Goal: Task Accomplishment & Management: Manage account settings

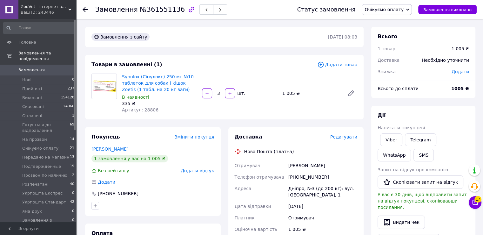
drag, startPoint x: 416, startPoint y: 10, endPoint x: 411, endPoint y: 9, distance: 5.2
click at [412, 9] on span "Очікуємо оплату" at bounding box center [387, 9] width 50 height 11
click at [392, 42] on li "Розпечатані" at bounding box center [395, 44] width 66 height 10
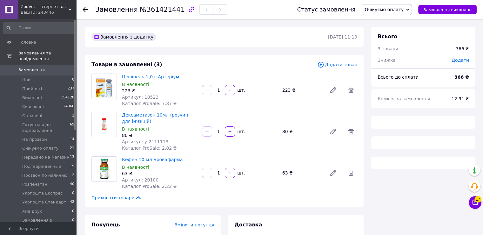
click at [404, 8] on span "Очікуємо оплату" at bounding box center [384, 9] width 39 height 5
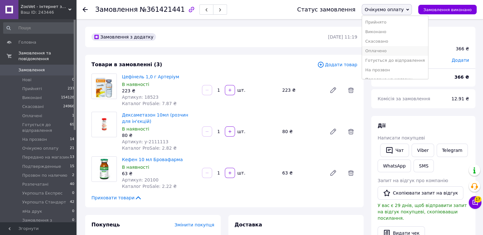
scroll to position [64, 0]
click at [389, 42] on li "Розпечатані" at bounding box center [395, 44] width 66 height 10
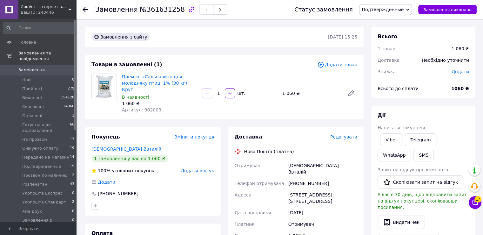
click at [385, 8] on span "Подтвержденные" at bounding box center [383, 9] width 42 height 5
click at [385, 43] on li "Розпечатані" at bounding box center [393, 44] width 66 height 10
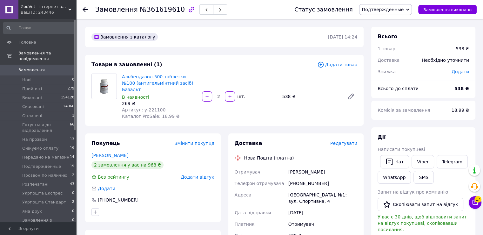
click at [392, 11] on span "Подтвержденные" at bounding box center [383, 9] width 42 height 5
click at [385, 43] on li "Розпечатані" at bounding box center [393, 44] width 66 height 10
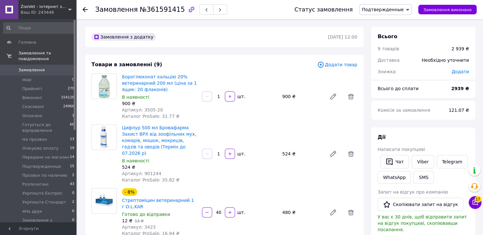
click at [400, 13] on span "Подтвержденные" at bounding box center [385, 9] width 53 height 11
click at [389, 41] on li "Розпечатані" at bounding box center [393, 44] width 66 height 10
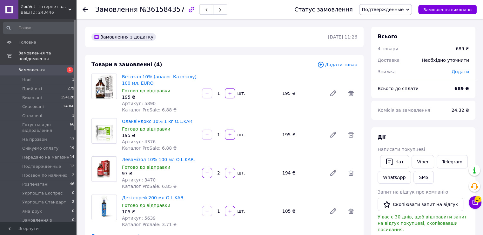
drag, startPoint x: 378, startPoint y: 6, endPoint x: 382, endPoint y: 12, distance: 7.3
click at [378, 6] on span "Подтвержденные" at bounding box center [385, 9] width 53 height 11
click at [391, 46] on li "Розпечатані" at bounding box center [393, 44] width 66 height 10
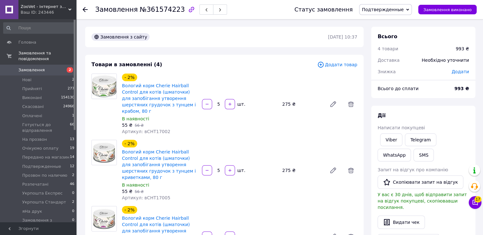
click at [398, 5] on span "Подтвержденные" at bounding box center [385, 9] width 53 height 11
click at [390, 43] on li "Розпечатані" at bounding box center [393, 44] width 66 height 10
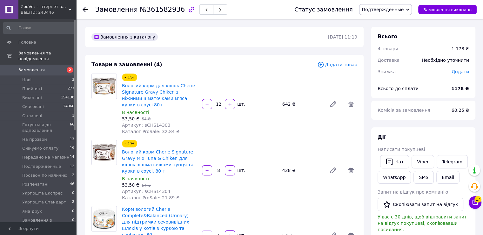
click at [397, 8] on span "Подтвержденные" at bounding box center [383, 9] width 42 height 5
click at [392, 44] on li "Розпечатані" at bounding box center [393, 44] width 66 height 10
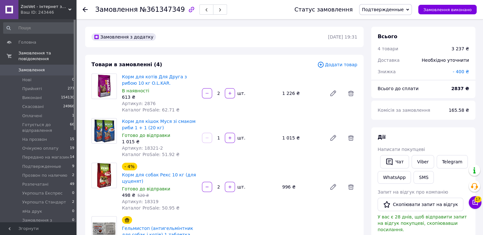
click at [390, 10] on span "Подтвержденные" at bounding box center [383, 9] width 42 height 5
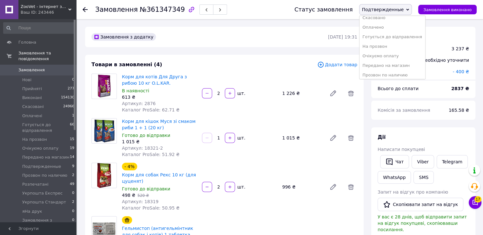
scroll to position [64, 0]
click at [384, 44] on li "Розпечатані" at bounding box center [393, 44] width 66 height 10
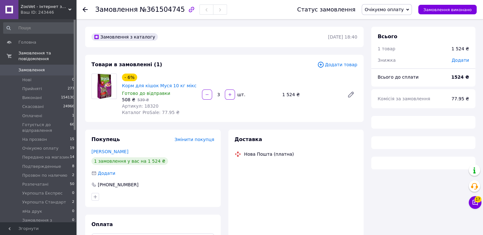
click at [404, 11] on span "Очікуємо оплату" at bounding box center [384, 9] width 39 height 5
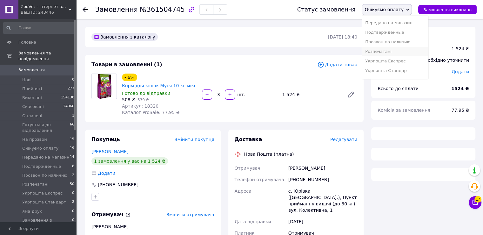
scroll to position [64, 0]
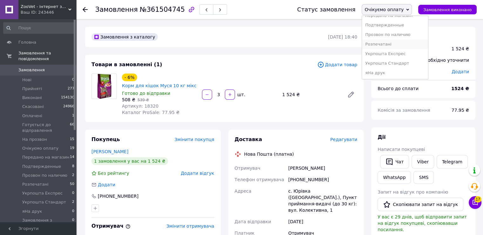
click at [395, 43] on li "Розпечатані" at bounding box center [395, 44] width 66 height 10
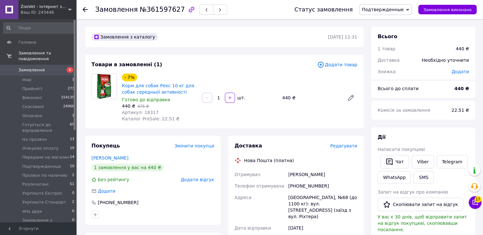
click at [388, 11] on span "Подтвержденные" at bounding box center [383, 9] width 42 height 5
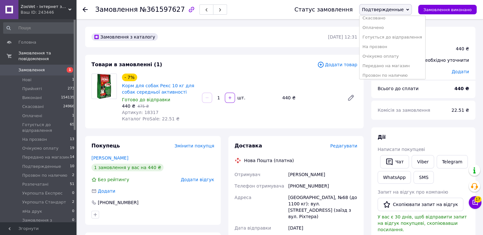
scroll to position [64, 0]
click at [391, 43] on li "Розпечатані" at bounding box center [393, 44] width 66 height 10
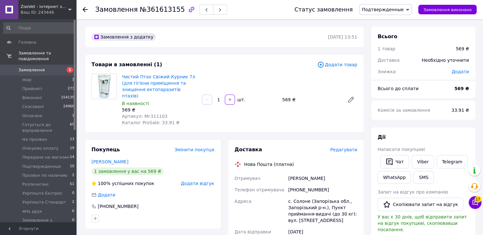
click at [391, 7] on span "Подтвержденные" at bounding box center [383, 9] width 42 height 5
click at [390, 42] on li "Розпечатані" at bounding box center [393, 44] width 66 height 10
